Goal: Task Accomplishment & Management: Complete application form

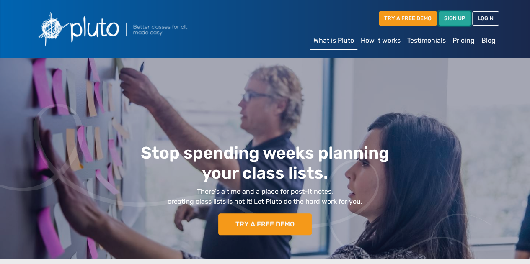
click at [455, 14] on link "SIGN UP" at bounding box center [455, 18] width 32 height 14
click at [481, 18] on link "LOGIN" at bounding box center [485, 18] width 27 height 14
